Goal: Find specific page/section: Find specific page/section

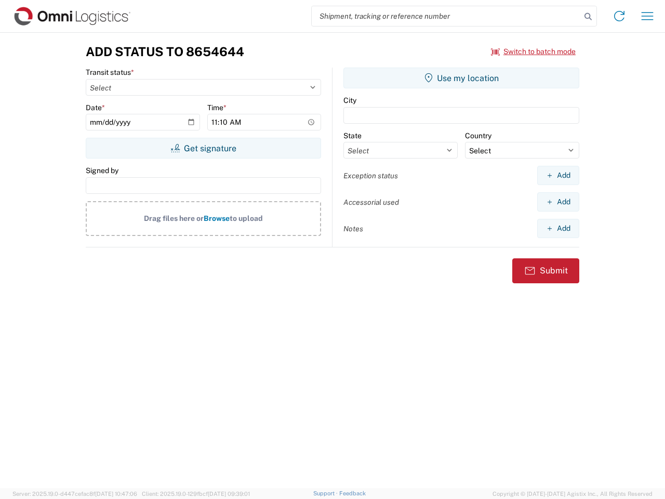
click at [447, 16] on input "search" at bounding box center [446, 16] width 269 height 20
click at [588, 17] on icon at bounding box center [588, 16] width 15 height 15
click at [620, 16] on icon at bounding box center [619, 16] width 17 height 17
click at [648, 16] on icon "button" at bounding box center [648, 16] width 12 height 8
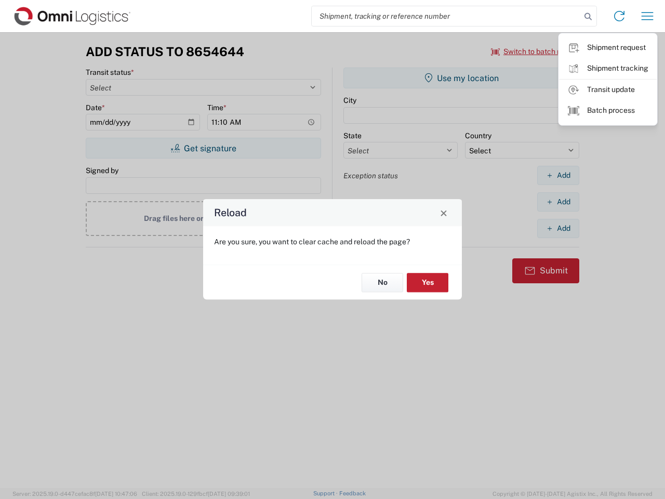
click at [534, 51] on div "Reload Are you sure, you want to clear cache and reload the page? No Yes" at bounding box center [332, 249] width 665 height 499
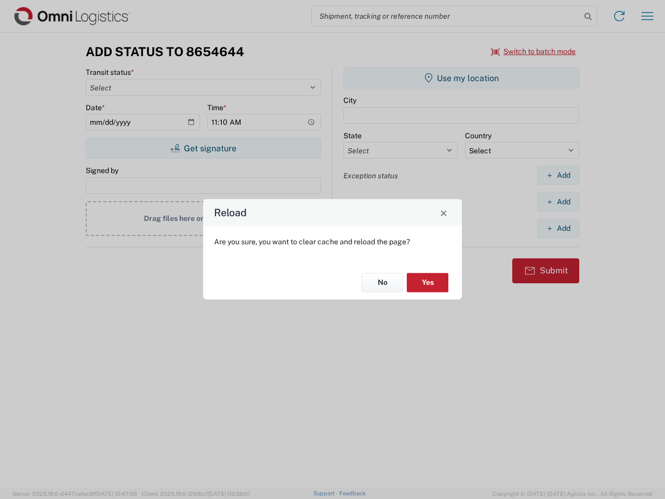
click at [203, 148] on div "Reload Are you sure, you want to clear cache and reload the page? No Yes" at bounding box center [332, 249] width 665 height 499
click at [462, 78] on div "Reload Are you sure, you want to clear cache and reload the page? No Yes" at bounding box center [332, 249] width 665 height 499
click at [558, 175] on div "Reload Are you sure, you want to clear cache and reload the page? No Yes" at bounding box center [332, 249] width 665 height 499
click at [558, 202] on div "Reload Are you sure, you want to clear cache and reload the page? No Yes" at bounding box center [332, 249] width 665 height 499
click at [558, 228] on div "Reload Are you sure, you want to clear cache and reload the page? No Yes" at bounding box center [332, 249] width 665 height 499
